Goal: Find specific page/section: Find specific page/section

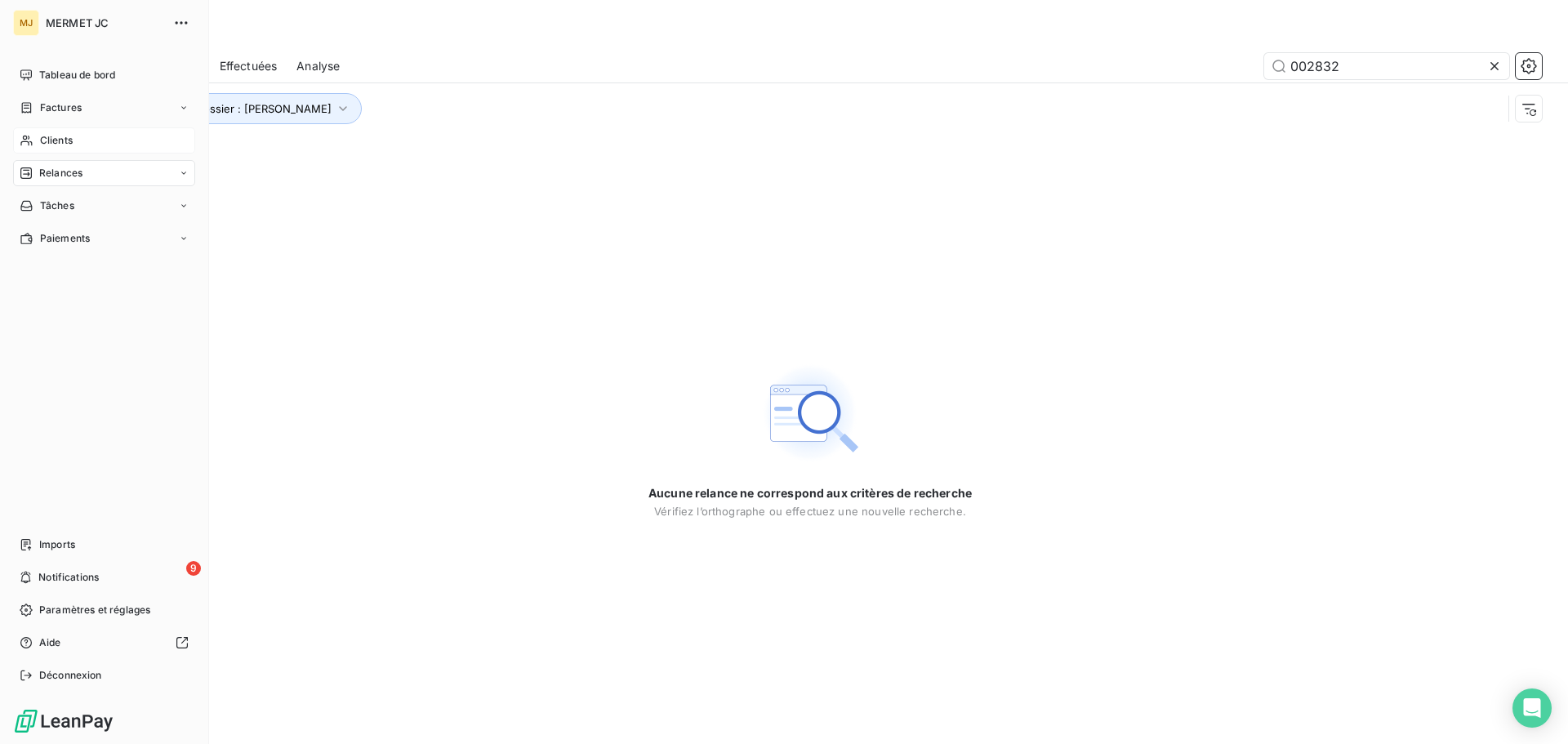
click at [84, 138] on div "Clients" at bounding box center [104, 140] width 182 height 26
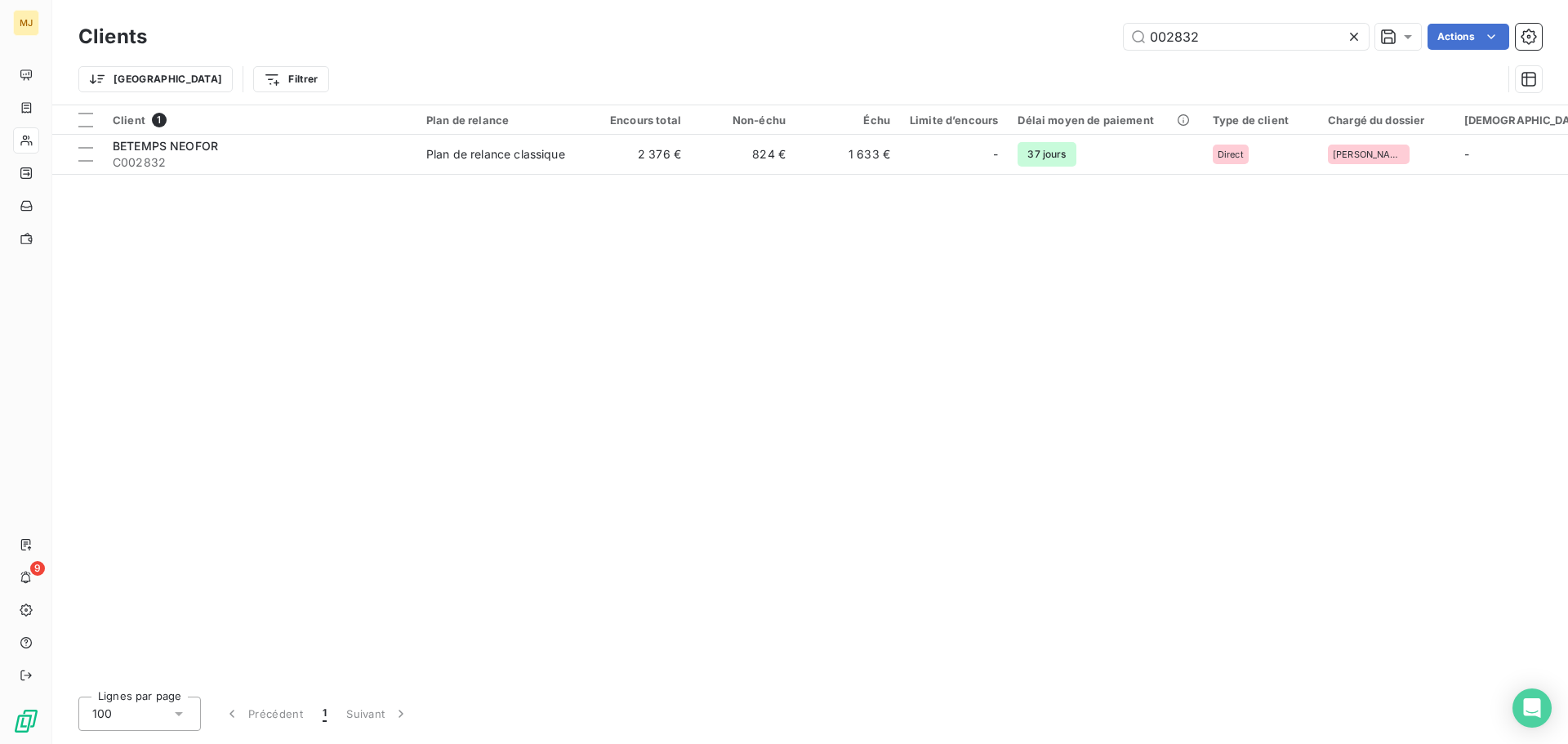
click at [1355, 38] on icon at bounding box center [1354, 36] width 16 height 16
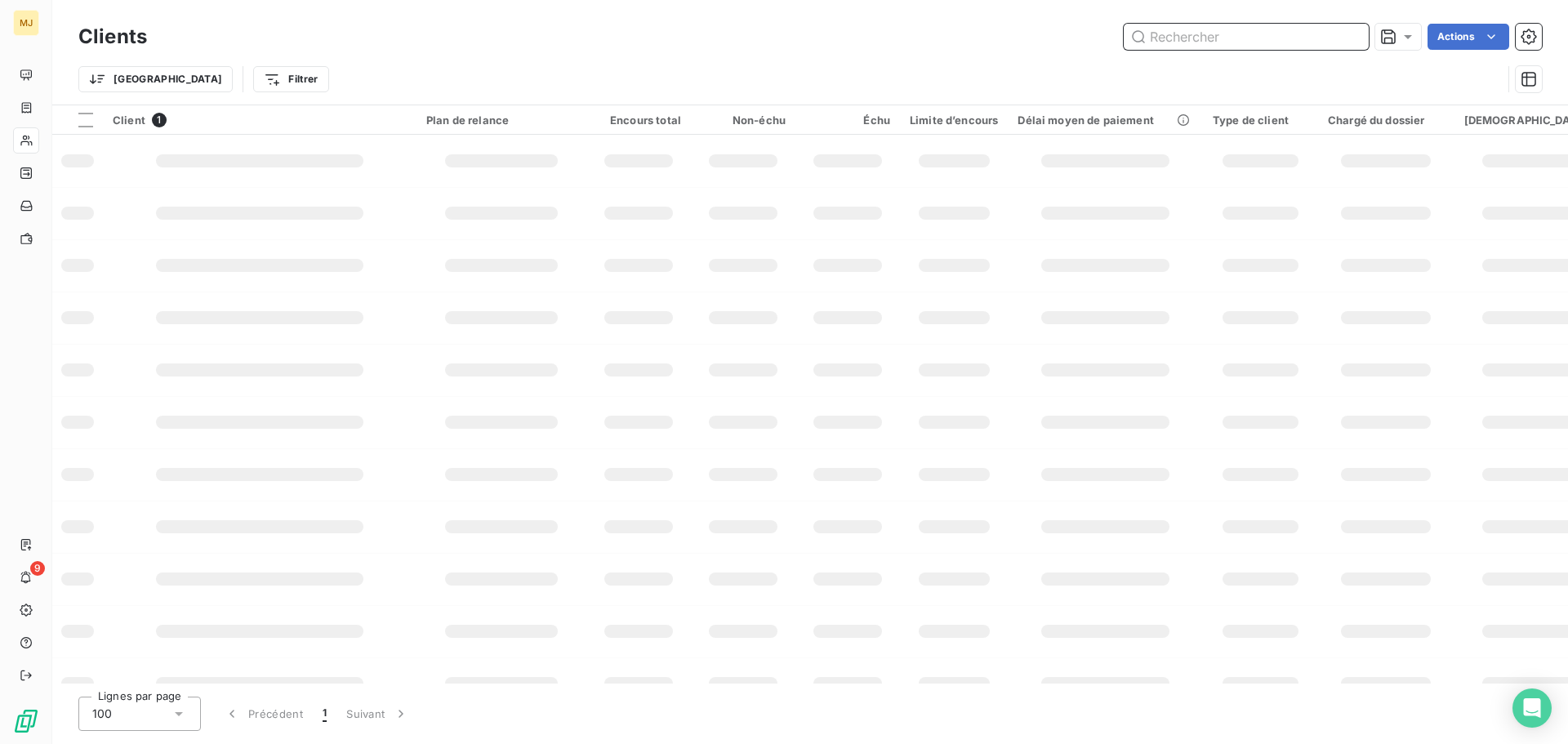
click at [1208, 42] on input "text" at bounding box center [1246, 36] width 245 height 26
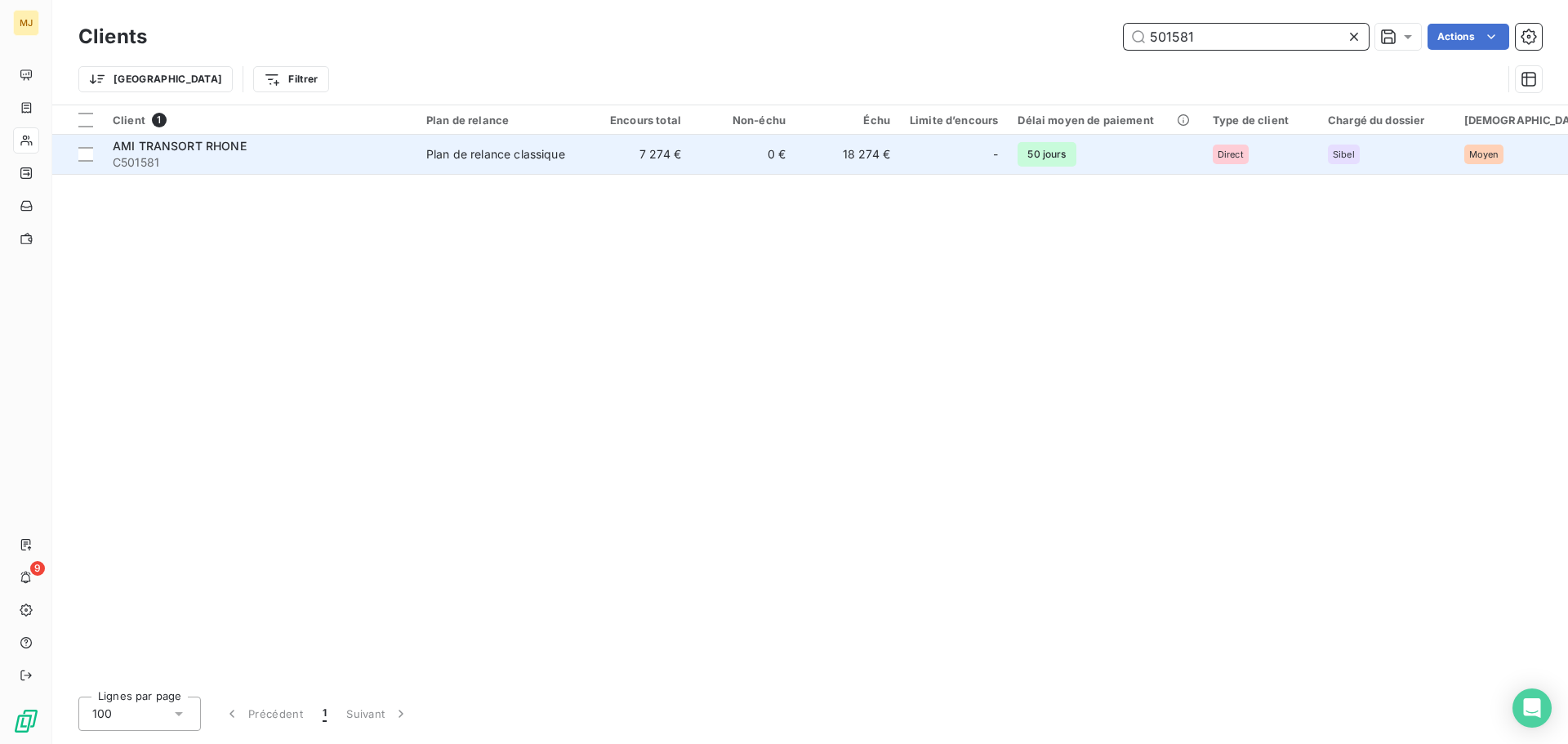
type input "501581"
click at [611, 156] on td "7 274 €" at bounding box center [638, 154] width 105 height 39
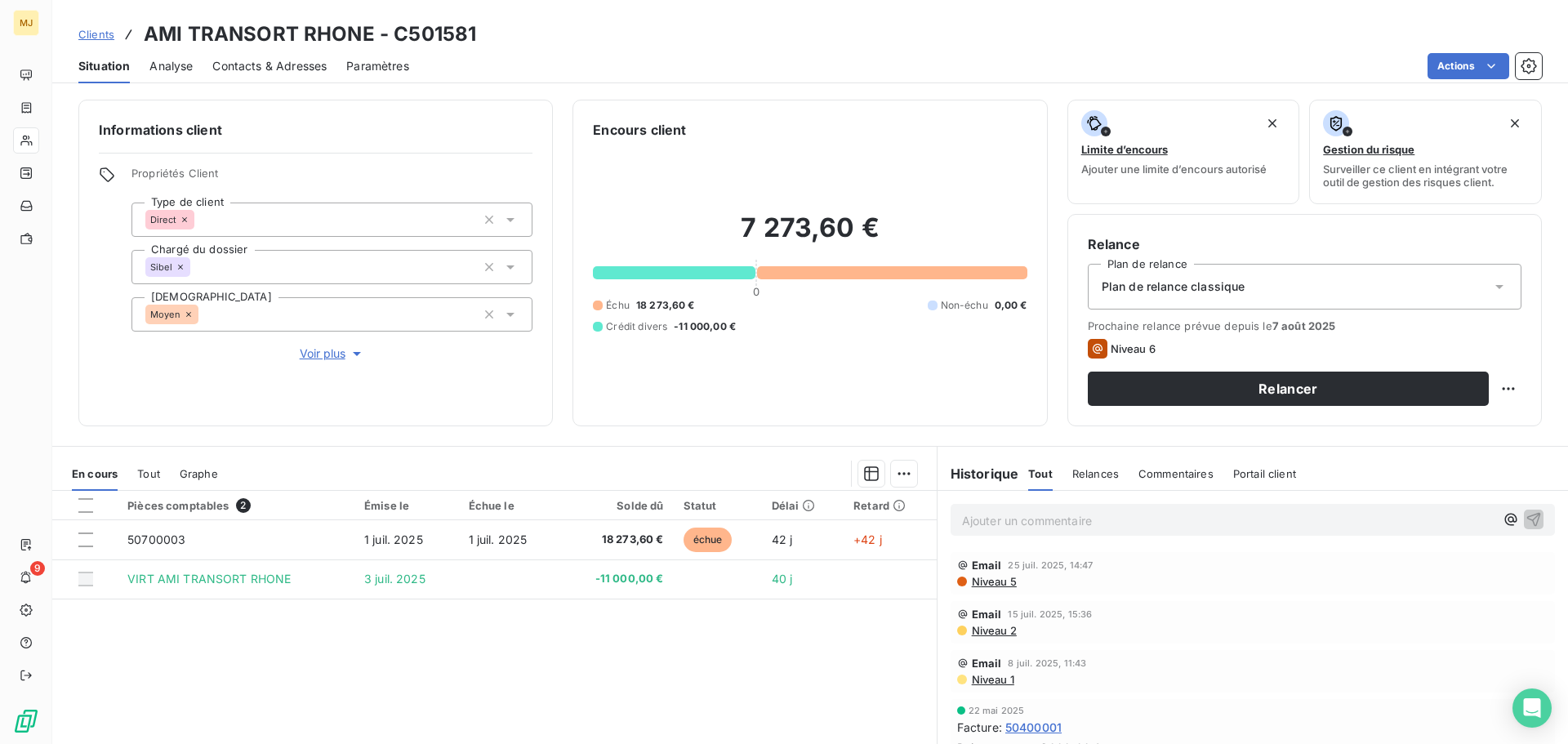
click at [998, 582] on span "Niveau 5" at bounding box center [993, 581] width 47 height 13
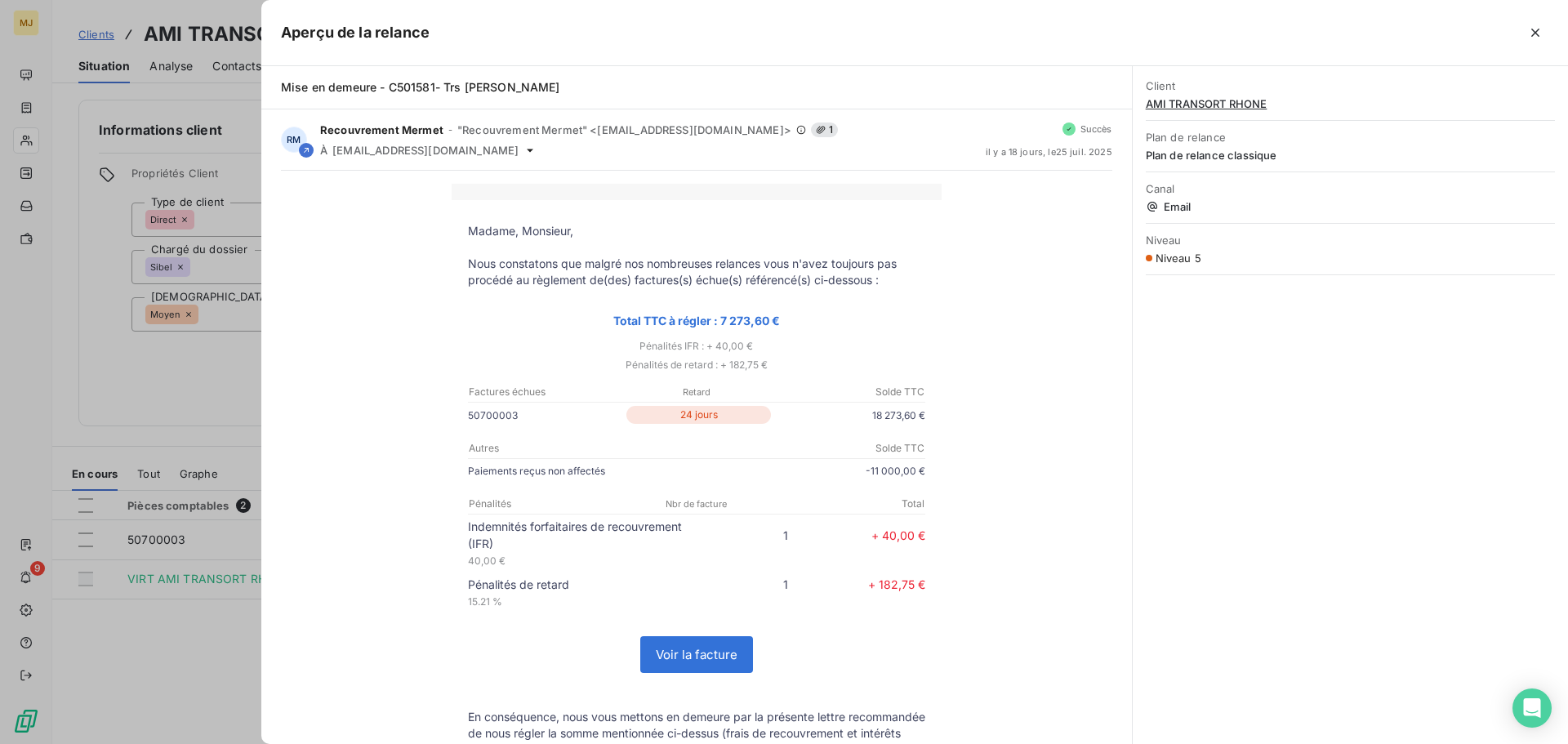
click at [707, 654] on link "Voir la facture" at bounding box center [697, 654] width 111 height 35
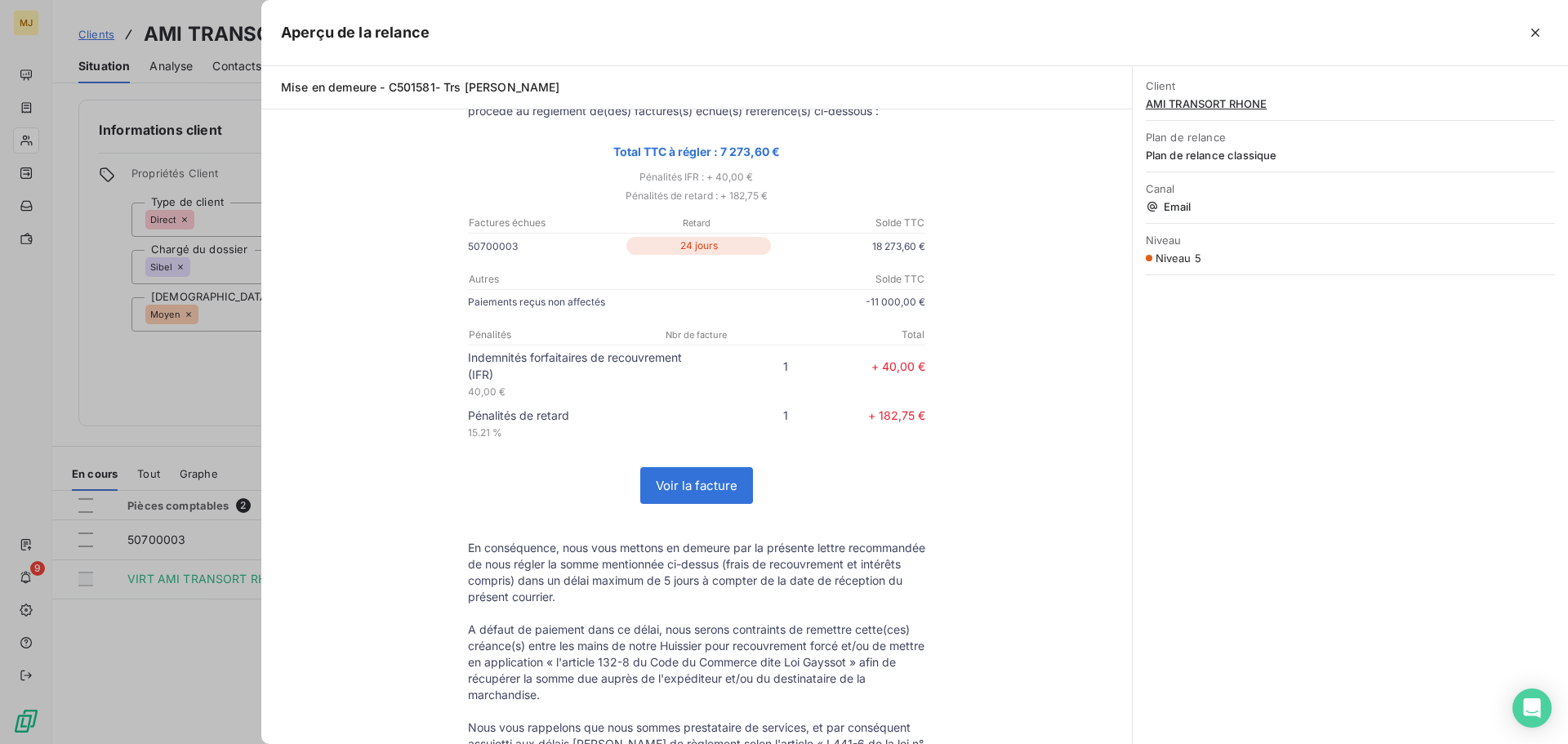
scroll to position [133, 0]
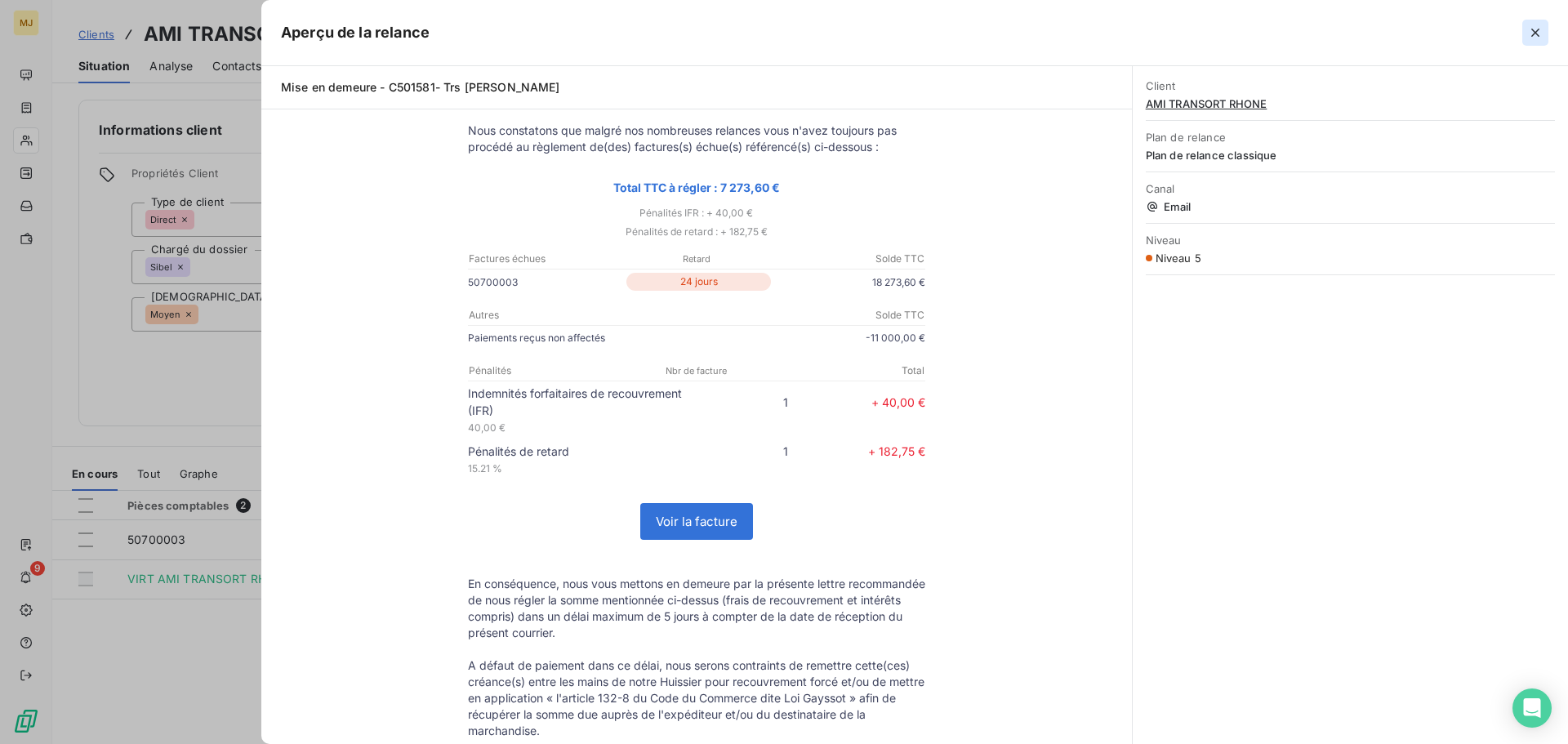
click at [1534, 35] on icon "button" at bounding box center [1535, 32] width 16 height 16
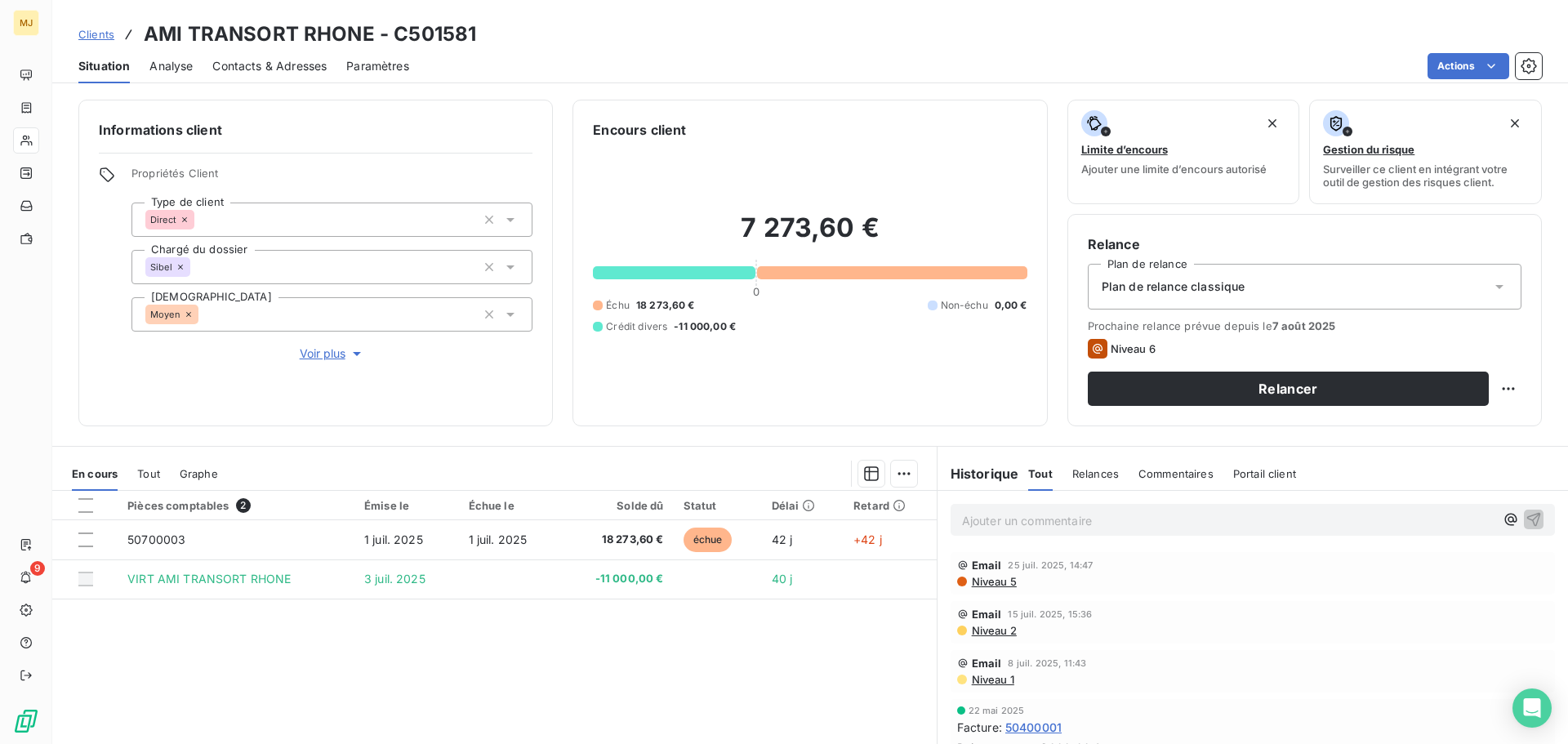
click at [1087, 470] on span "Relances" at bounding box center [1095, 473] width 47 height 13
click at [974, 582] on span "Niveau 5" at bounding box center [993, 581] width 47 height 13
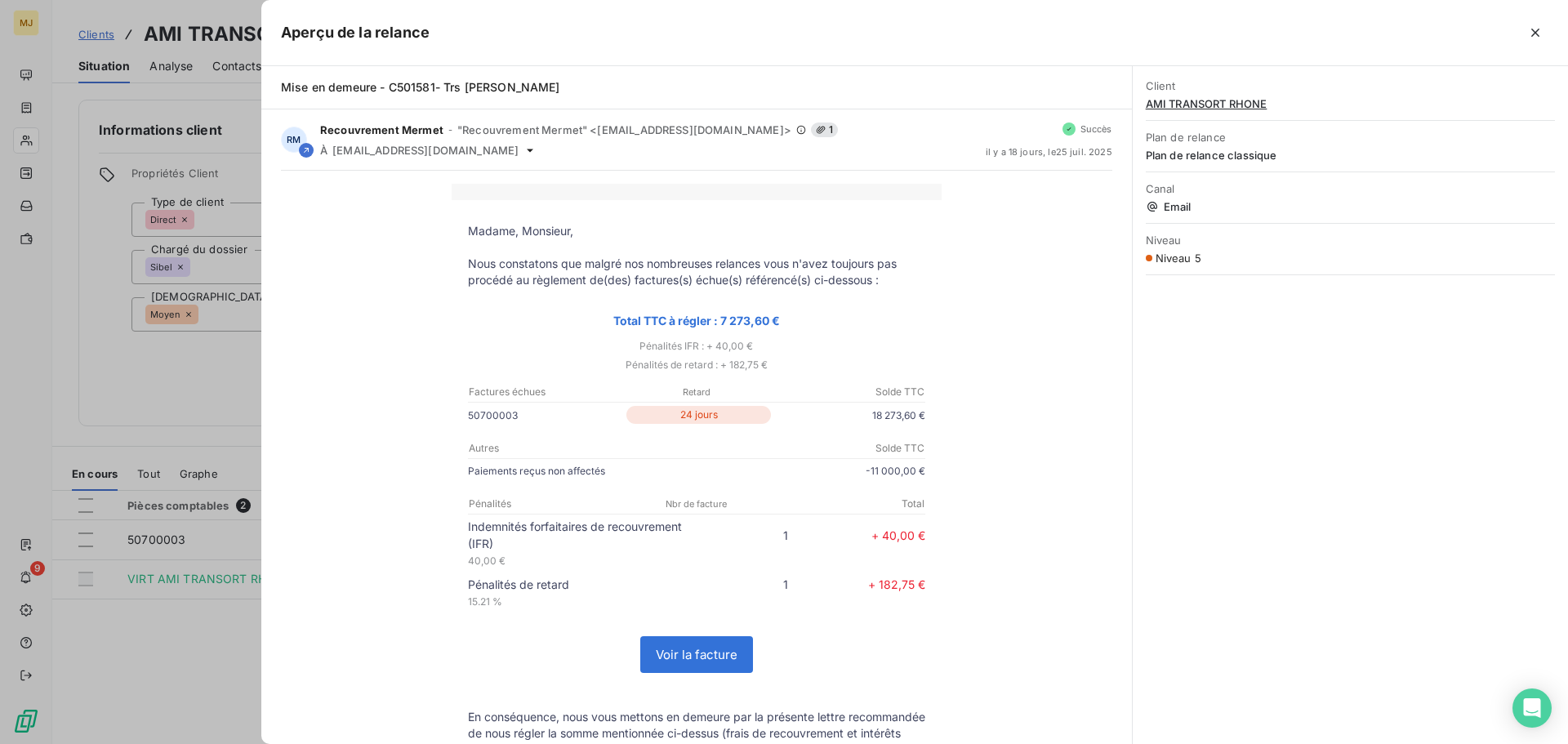
click at [214, 91] on div at bounding box center [784, 372] width 1568 height 744
